Goal: Complete application form: Complete application form

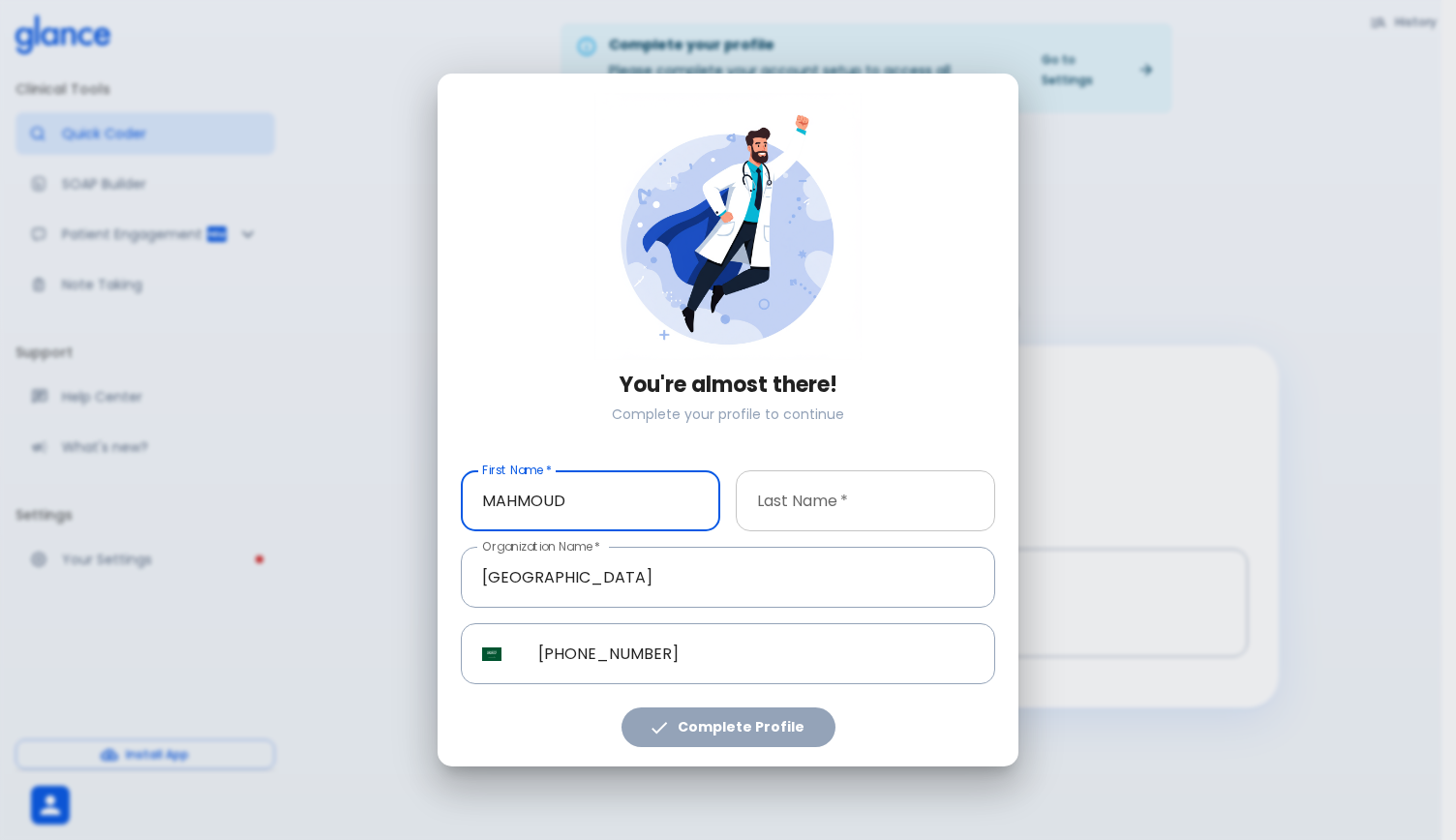
type input "MAHMOUD"
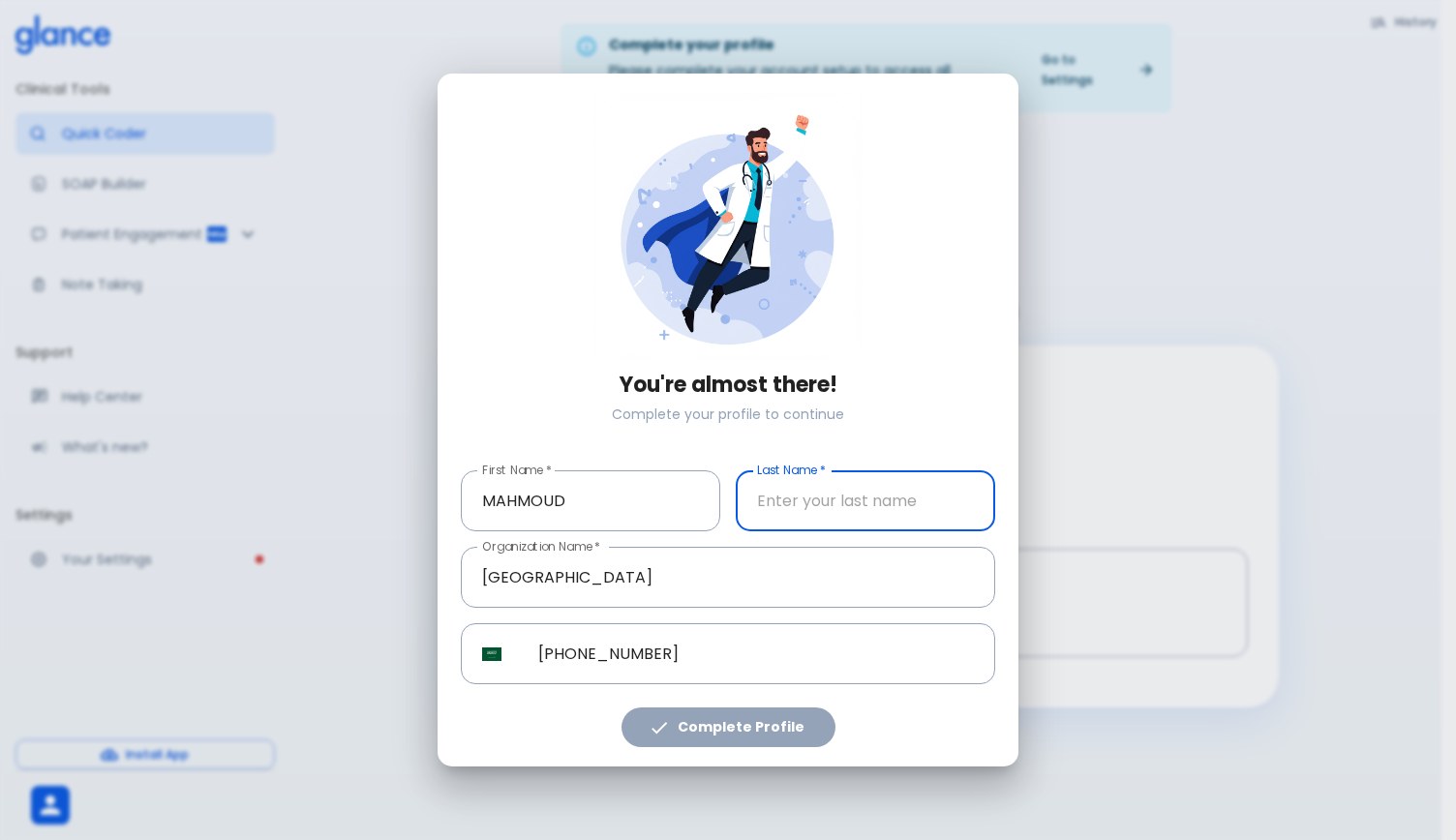
click at [796, 525] on input "text" at bounding box center [865, 500] width 260 height 61
type input "[PERSON_NAME]"
click at [732, 740] on button "Complete Profile" at bounding box center [728, 727] width 214 height 40
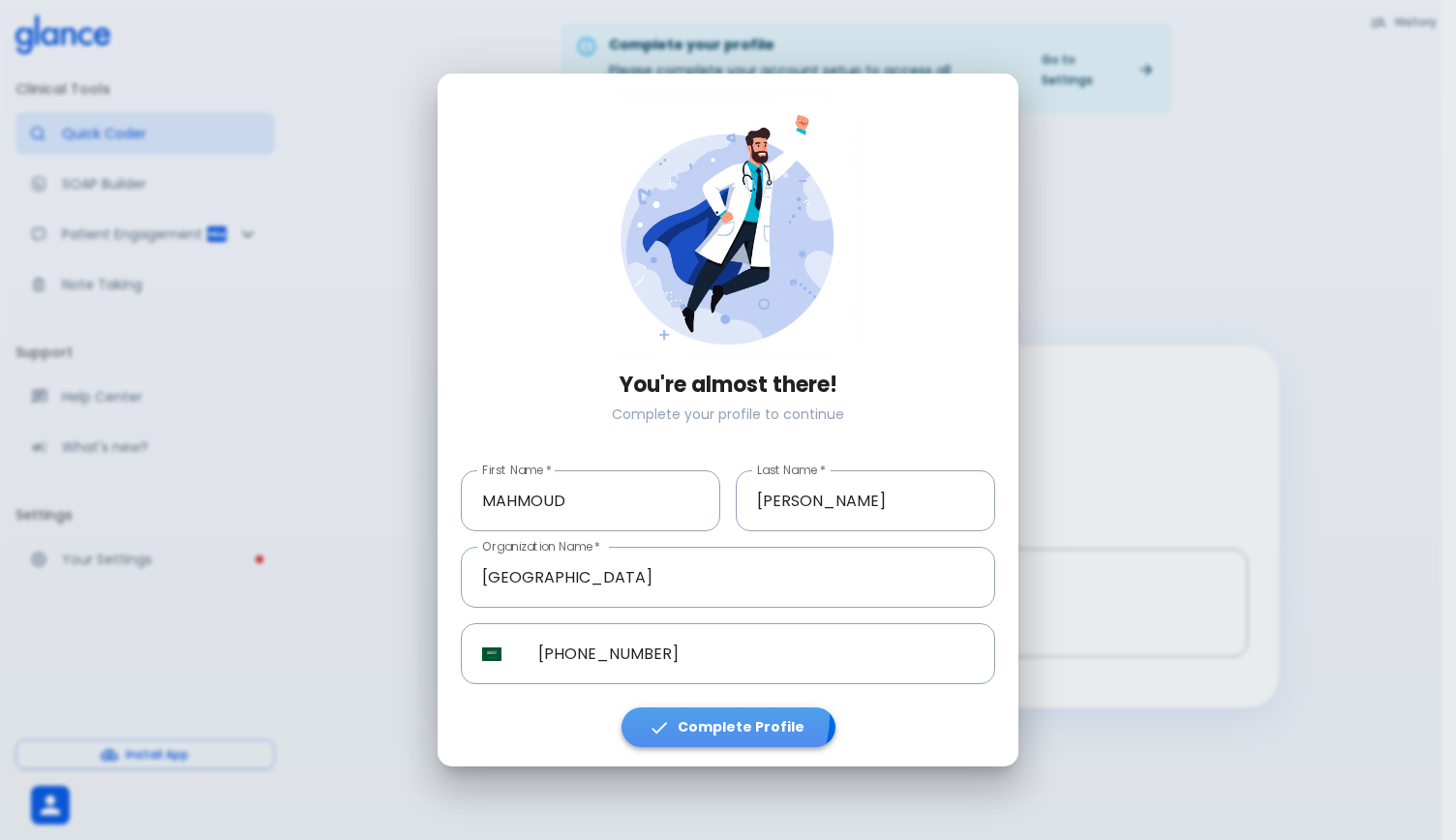
click at [725, 716] on button "Complete Profile" at bounding box center [728, 727] width 214 height 40
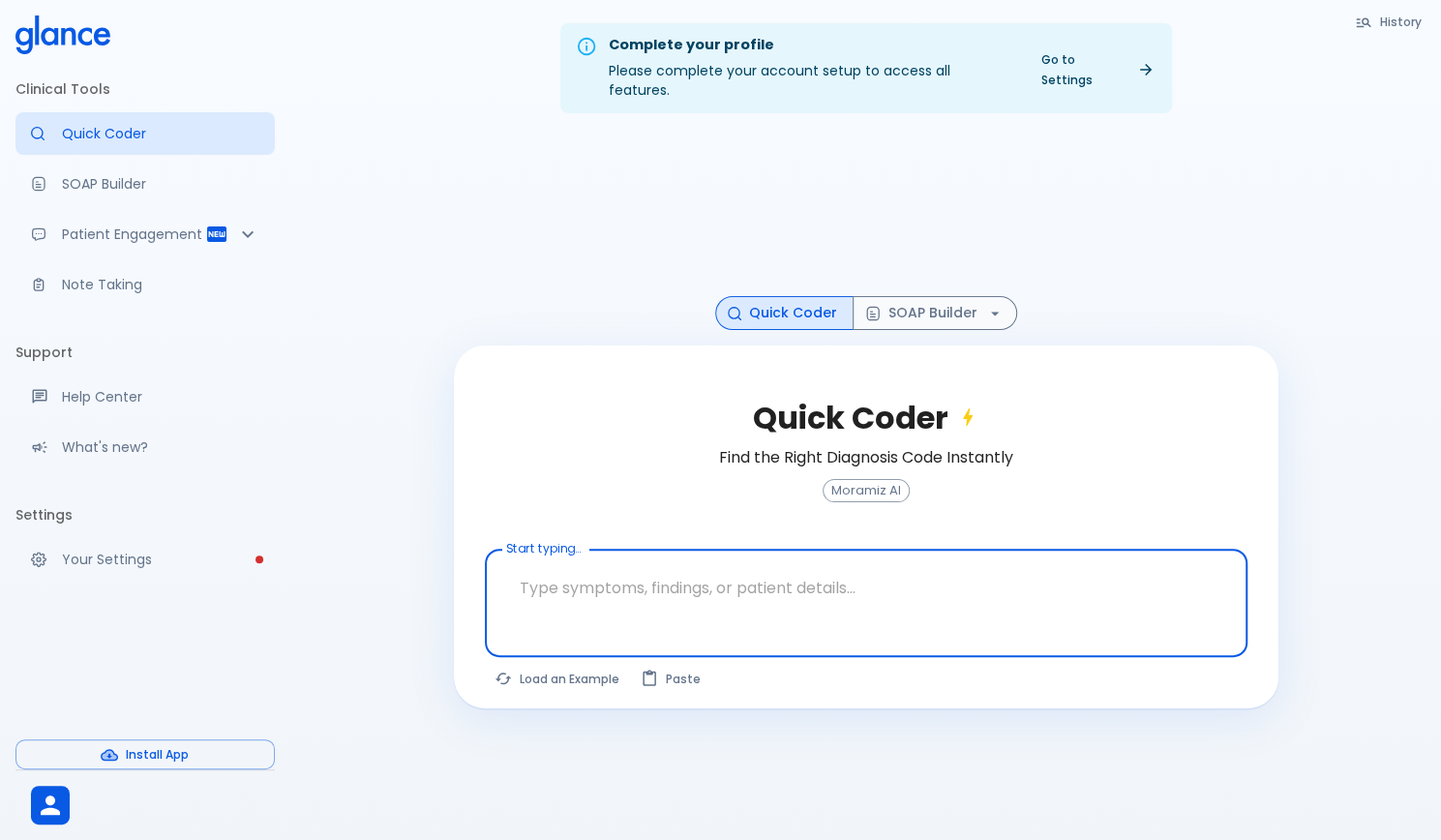
click at [816, 566] on textarea at bounding box center [866, 588] width 736 height 61
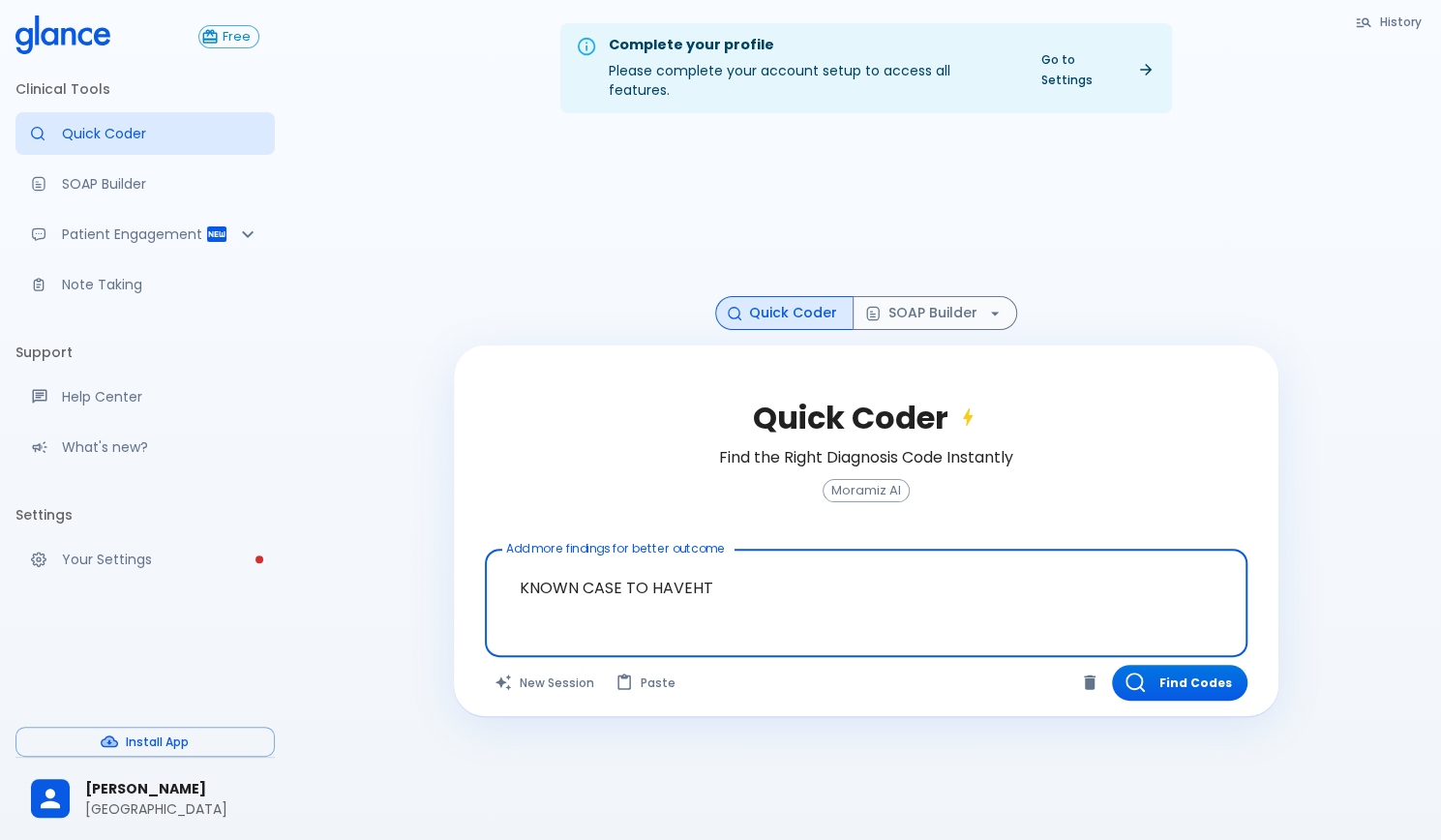
click at [726, 558] on textarea "KNOWN CASE TO HAVEHT" at bounding box center [866, 588] width 736 height 61
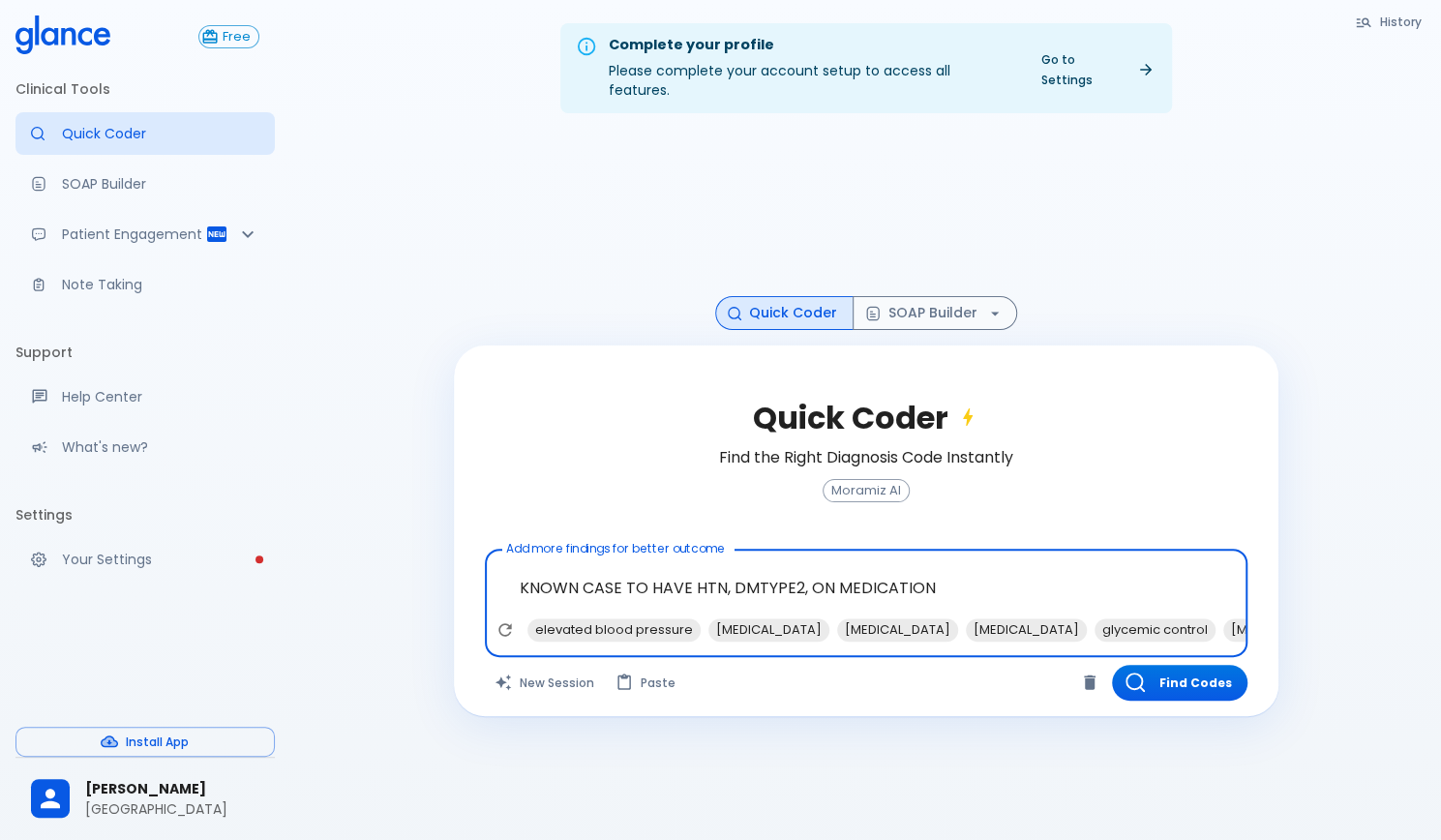
type textarea "KNOWN CASE TO HAVE HTN, DMTYPE2, ON MEDICATION"
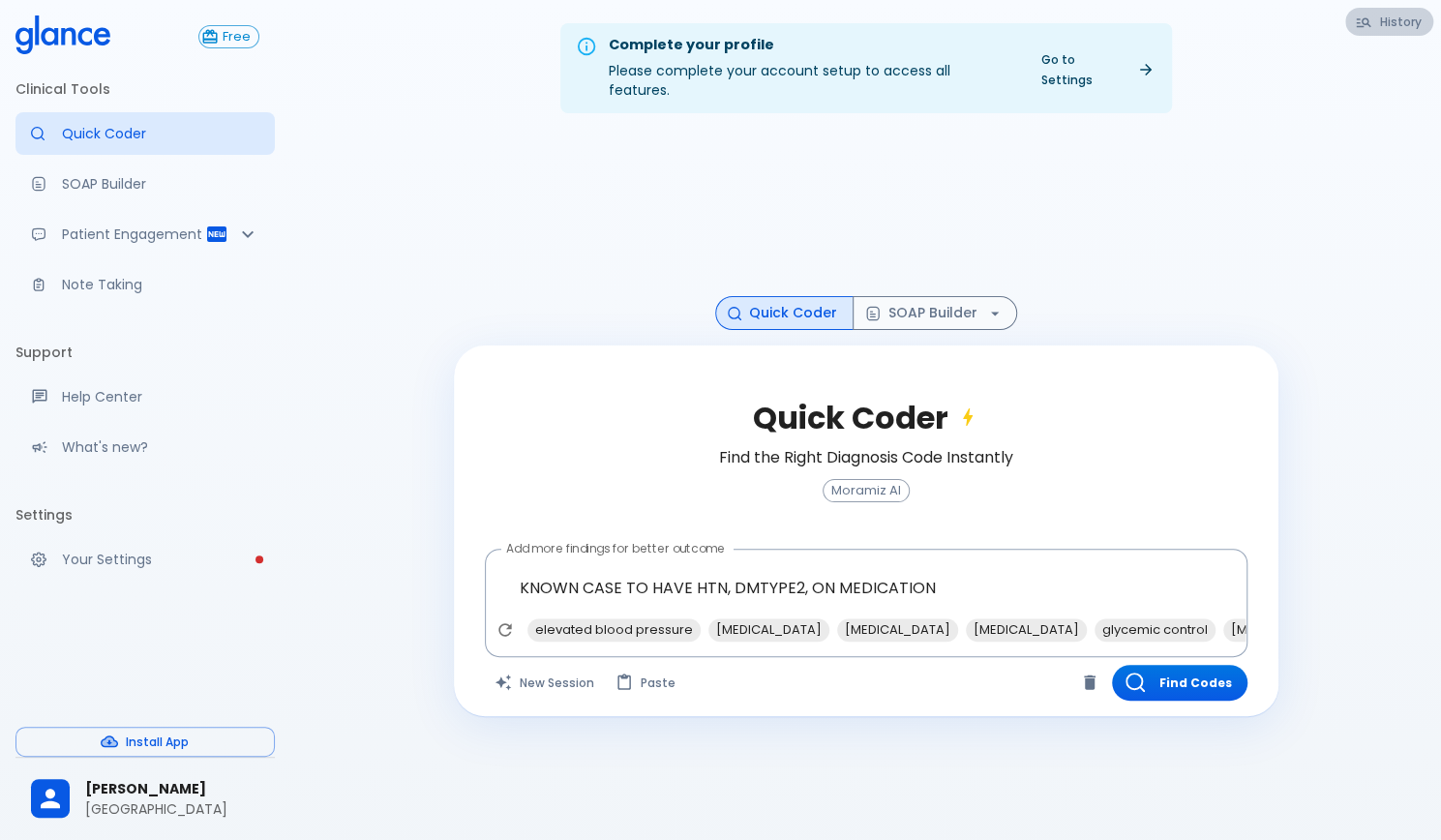
click at [1352, 27] on button "History" at bounding box center [1389, 22] width 89 height 28
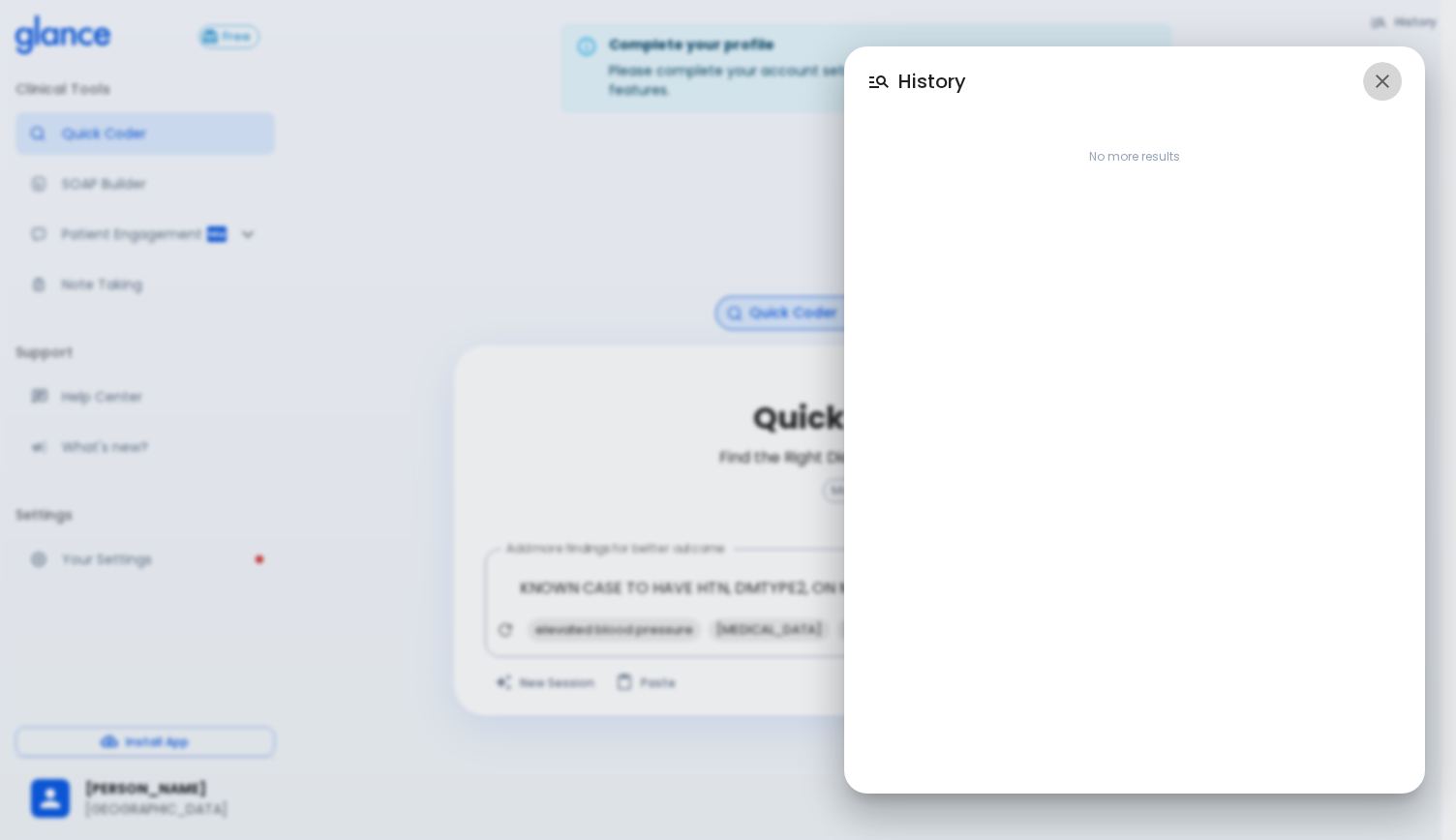
click at [1376, 83] on icon "button" at bounding box center [1381, 81] width 23 height 23
